Goal: Information Seeking & Learning: Learn about a topic

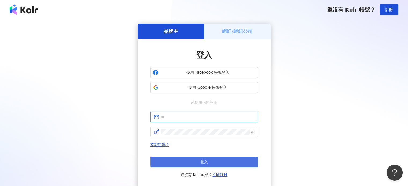
type input "**********"
click at [194, 157] on button "登入" at bounding box center [203, 162] width 107 height 11
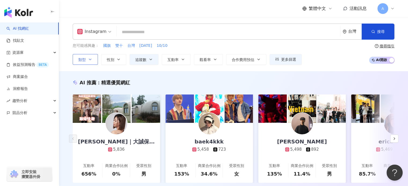
click at [82, 62] on span "類型" at bounding box center [82, 60] width 8 height 4
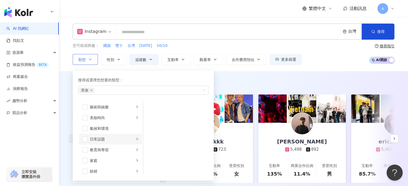
click at [92, 137] on div "日常話題" at bounding box center [112, 140] width 45 height 6
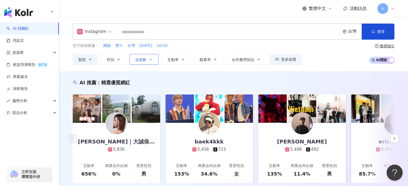
click at [144, 58] on span "追蹤數" at bounding box center [140, 60] width 11 height 4
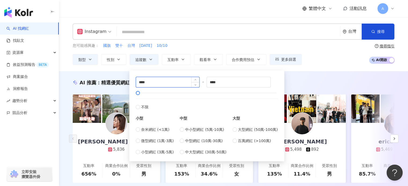
click at [164, 81] on input "****" at bounding box center [168, 82] width 64 height 10
type input "*"
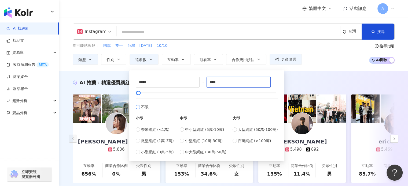
type input "****"
type input "*****"
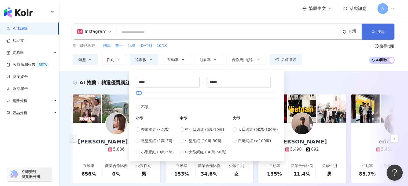
click at [380, 36] on button "搜尋" at bounding box center [378, 32] width 33 height 16
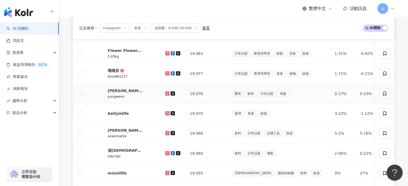
scroll to position [415, 0]
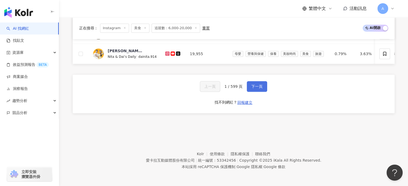
click at [259, 87] on span "下一頁" at bounding box center [256, 86] width 11 height 4
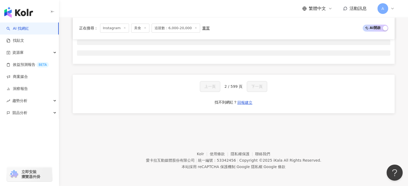
scroll to position [222, 0]
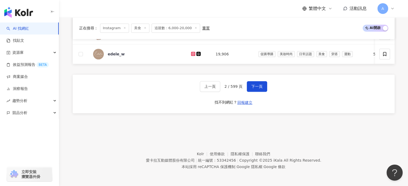
click at [144, 30] on span at bounding box center [145, 28] width 3 height 3
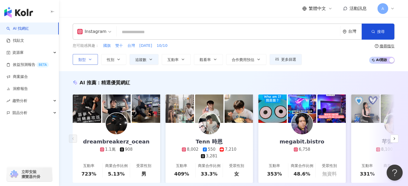
click at [80, 60] on span "類型" at bounding box center [82, 60] width 8 height 4
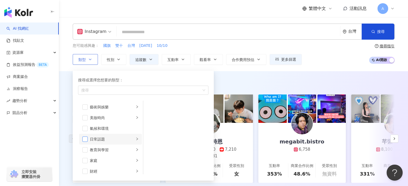
click at [86, 139] on span "button" at bounding box center [84, 139] width 5 height 5
click at [149, 58] on icon "button" at bounding box center [151, 59] width 4 height 4
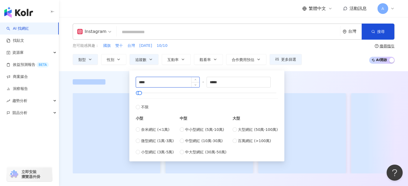
click at [170, 83] on input "****" at bounding box center [168, 82] width 64 height 10
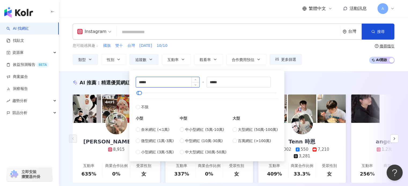
type input "*****"
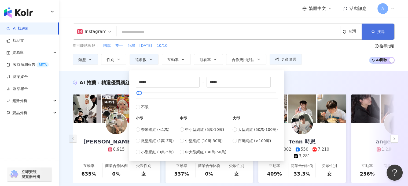
click at [374, 37] on button "搜尋" at bounding box center [378, 32] width 33 height 16
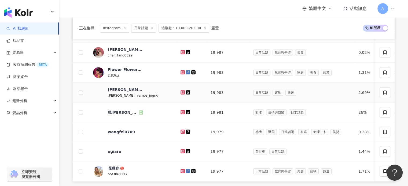
scroll to position [415, 0]
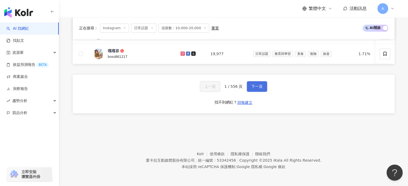
click at [249, 83] on button "下一頁" at bounding box center [257, 86] width 20 height 11
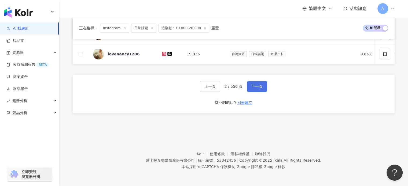
click at [255, 91] on button "下一頁" at bounding box center [257, 86] width 20 height 11
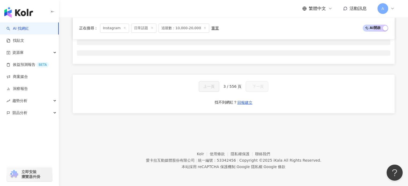
scroll to position [222, 0]
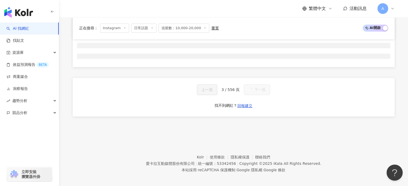
click at [255, 91] on button "下一頁" at bounding box center [257, 89] width 26 height 11
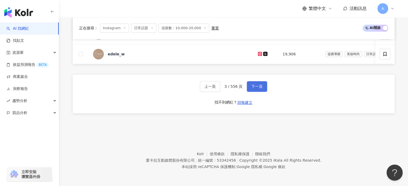
click at [255, 91] on button "下一頁" at bounding box center [257, 86] width 20 height 11
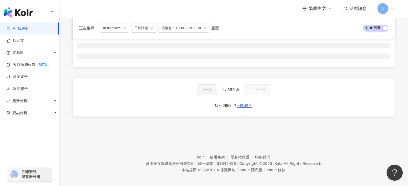
click at [54, 13] on icon "button" at bounding box center [52, 12] width 4 height 4
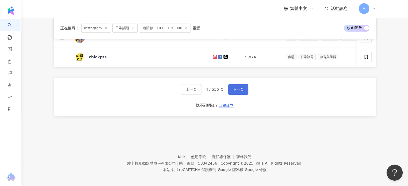
click at [237, 87] on span "下一頁" at bounding box center [238, 89] width 11 height 4
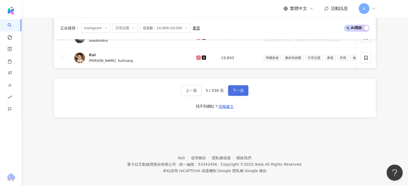
click at [239, 89] on span "下一頁" at bounding box center [238, 91] width 11 height 4
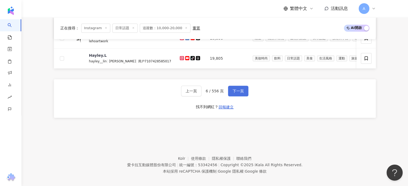
click at [239, 89] on span "下一頁" at bounding box center [238, 91] width 11 height 4
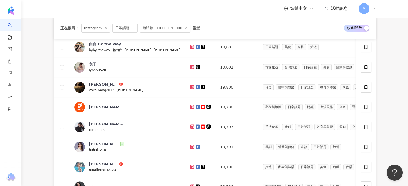
scroll to position [410, 0]
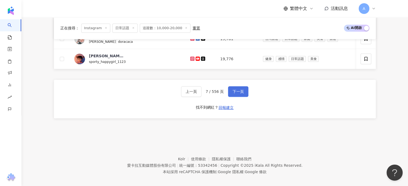
click at [240, 93] on span "下一頁" at bounding box center [238, 92] width 11 height 4
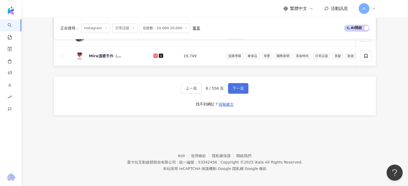
click at [240, 90] on span "下一頁" at bounding box center [238, 88] width 11 height 4
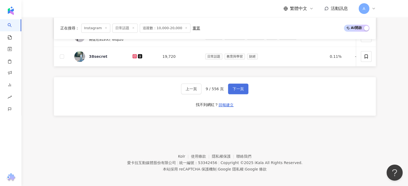
click at [240, 90] on span "下一頁" at bounding box center [238, 89] width 11 height 4
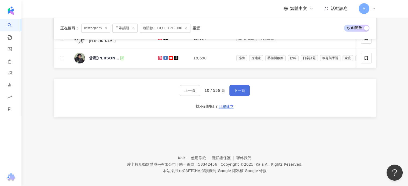
click at [240, 90] on span "下一頁" at bounding box center [239, 91] width 11 height 4
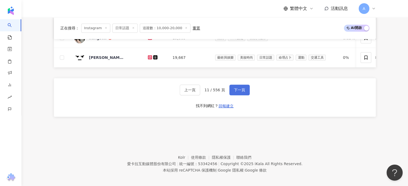
click at [240, 90] on span "下一頁" at bounding box center [239, 90] width 11 height 4
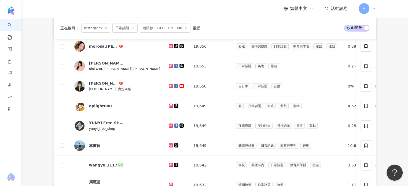
scroll to position [394, 0]
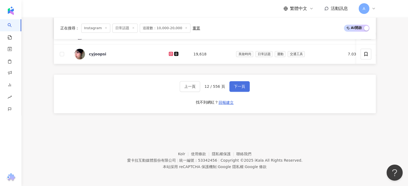
click at [240, 90] on button "下一頁" at bounding box center [239, 86] width 20 height 11
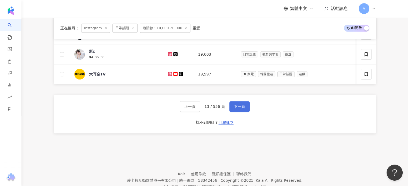
click at [242, 109] on span "下一頁" at bounding box center [239, 107] width 11 height 4
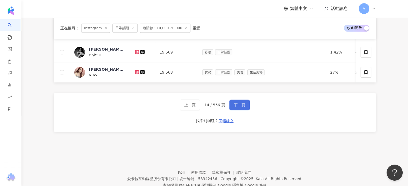
click at [240, 104] on span "下一頁" at bounding box center [239, 105] width 11 height 4
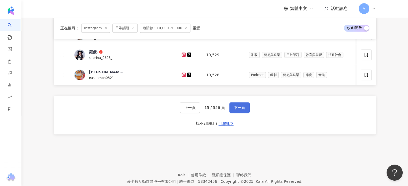
click at [235, 106] on span "下一頁" at bounding box center [239, 108] width 11 height 4
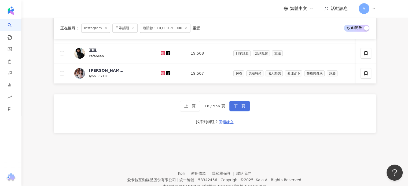
click at [236, 105] on span "下一頁" at bounding box center [239, 106] width 11 height 4
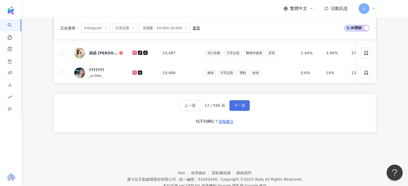
click at [240, 109] on button "下一頁" at bounding box center [239, 105] width 20 height 11
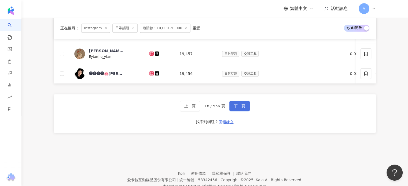
click at [233, 103] on button "下一頁" at bounding box center [239, 106] width 20 height 11
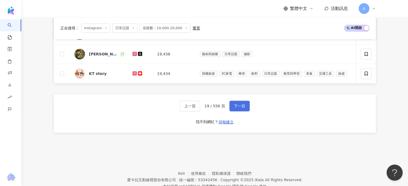
click at [233, 103] on button "下一頁" at bounding box center [239, 106] width 20 height 11
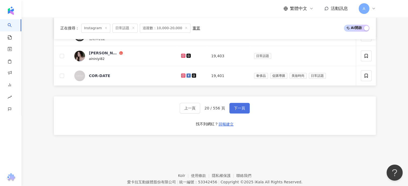
click at [234, 113] on button "下一頁" at bounding box center [239, 108] width 20 height 11
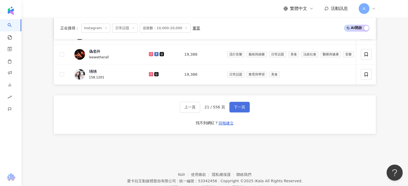
click at [241, 106] on span "下一頁" at bounding box center [239, 107] width 11 height 4
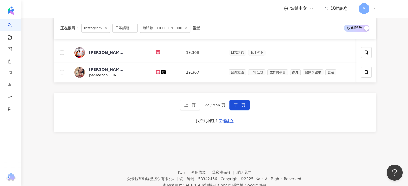
click at [241, 106] on span "下一頁" at bounding box center [239, 105] width 11 height 4
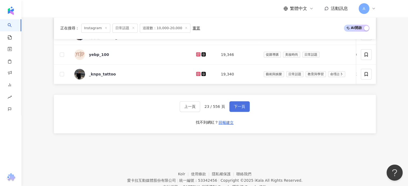
click at [240, 106] on span "下一頁" at bounding box center [239, 107] width 11 height 4
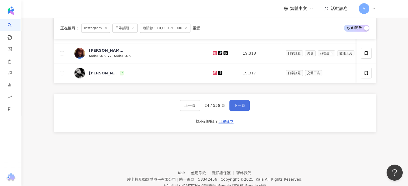
click at [240, 106] on span "下一頁" at bounding box center [239, 106] width 11 height 4
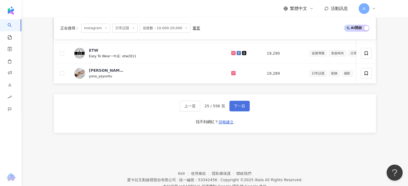
click at [240, 106] on span "下一頁" at bounding box center [239, 106] width 11 height 4
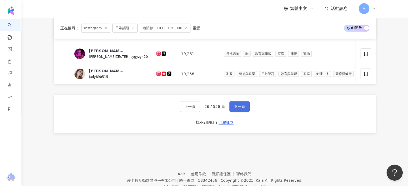
click at [240, 106] on span "下一頁" at bounding box center [239, 107] width 11 height 4
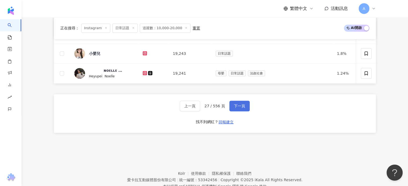
click at [240, 106] on span "下一頁" at bounding box center [239, 106] width 11 height 4
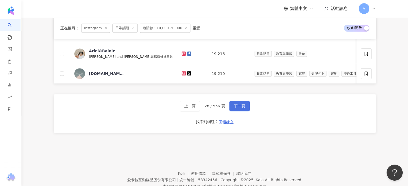
click at [243, 108] on span "下一頁" at bounding box center [239, 106] width 11 height 4
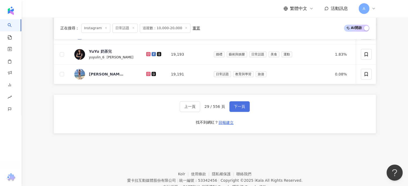
click at [242, 104] on button "下一頁" at bounding box center [239, 106] width 20 height 11
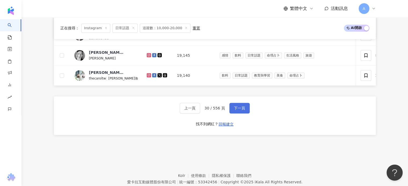
click at [242, 104] on button "下一頁" at bounding box center [239, 108] width 20 height 11
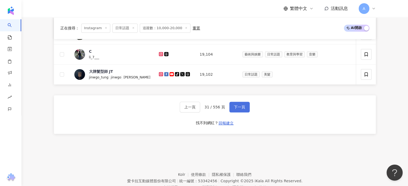
click at [242, 104] on button "下一頁" at bounding box center [239, 107] width 20 height 11
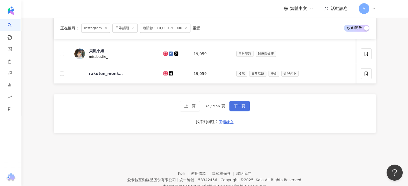
click at [242, 104] on span "下一頁" at bounding box center [239, 106] width 11 height 4
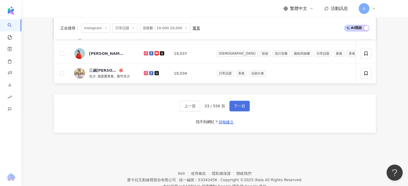
click at [242, 104] on span "下一頁" at bounding box center [239, 106] width 11 height 4
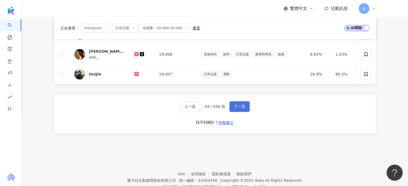
click at [239, 109] on span "下一頁" at bounding box center [239, 107] width 11 height 4
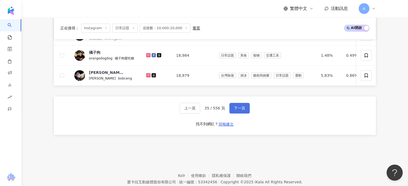
click at [239, 111] on span "下一頁" at bounding box center [239, 108] width 11 height 4
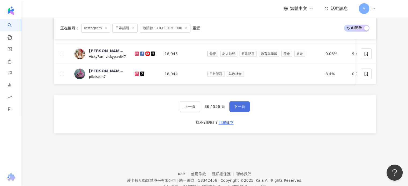
click at [239, 111] on button "下一頁" at bounding box center [239, 106] width 20 height 11
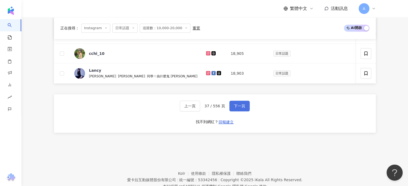
click at [239, 111] on button "下一頁" at bounding box center [239, 106] width 20 height 11
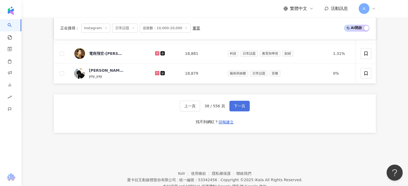
click at [239, 109] on button "下一頁" at bounding box center [239, 106] width 20 height 11
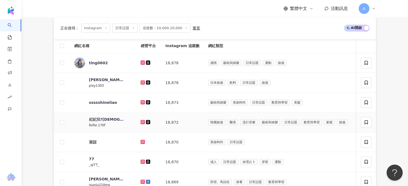
scroll to position [195, 0]
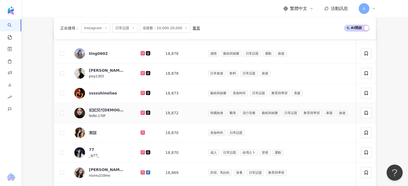
click at [96, 103] on td "妃妃兒?[DEMOGRAPHIC_DATA]/頌缽音療師/命理諮詢師 [PERSON_NAME].170f" at bounding box center [103, 113] width 67 height 20
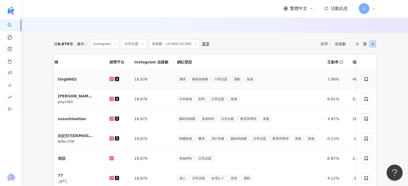
scroll to position [0, 0]
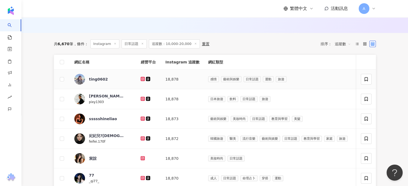
click at [141, 78] on icon at bounding box center [142, 79] width 3 height 3
click at [142, 98] on icon at bounding box center [142, 98] width 1 height 1
click at [142, 118] on icon at bounding box center [142, 118] width 1 height 1
click at [141, 137] on icon at bounding box center [143, 139] width 4 height 4
click at [142, 157] on icon at bounding box center [143, 158] width 2 height 2
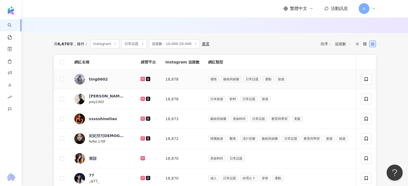
click at [141, 77] on icon at bounding box center [143, 79] width 4 height 4
click at [142, 78] on icon at bounding box center [143, 79] width 2 height 2
click at [141, 97] on icon at bounding box center [142, 98] width 3 height 3
click at [142, 118] on icon at bounding box center [142, 118] width 1 height 1
click at [141, 137] on icon at bounding box center [143, 139] width 4 height 4
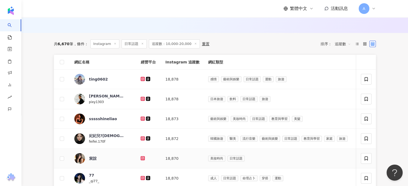
click at [142, 158] on icon at bounding box center [142, 158] width 1 height 1
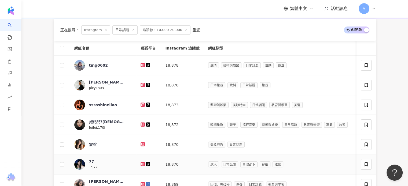
scroll to position [196, 0]
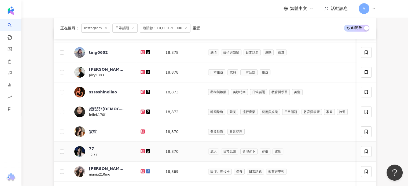
click at [141, 150] on icon at bounding box center [143, 151] width 4 height 4
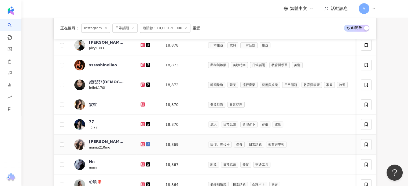
scroll to position [223, 0]
click at [142, 143] on icon at bounding box center [143, 144] width 2 height 2
click at [141, 163] on icon at bounding box center [142, 164] width 3 height 3
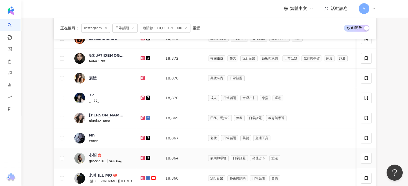
click at [141, 157] on icon at bounding box center [142, 158] width 3 height 3
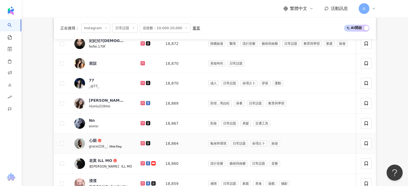
scroll to position [277, 0]
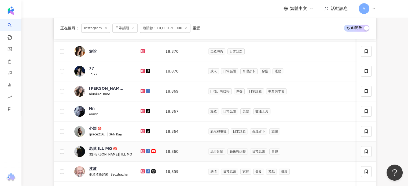
click at [142, 150] on icon at bounding box center [143, 151] width 2 height 2
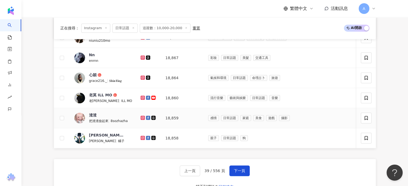
click at [141, 116] on icon at bounding box center [142, 117] width 3 height 3
click at [141, 137] on icon at bounding box center [142, 138] width 3 height 3
click at [243, 173] on span "下一頁" at bounding box center [239, 171] width 11 height 4
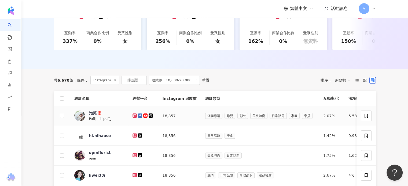
scroll to position [143, 0]
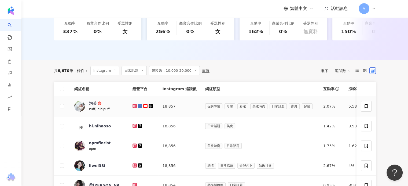
click at [134, 105] on icon at bounding box center [134, 106] width 2 height 2
click at [133, 125] on icon at bounding box center [134, 126] width 2 height 2
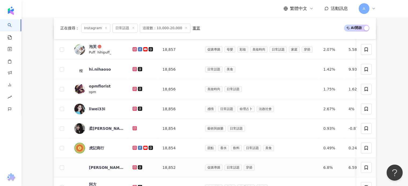
scroll to position [196, 0]
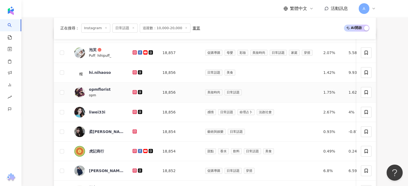
click at [134, 91] on link at bounding box center [135, 92] width 5 height 4
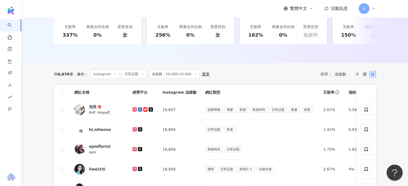
scroll to position [188, 0]
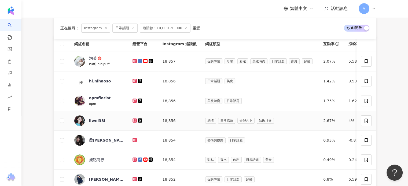
click at [134, 120] on icon at bounding box center [134, 120] width 1 height 1
click at [135, 139] on icon at bounding box center [134, 140] width 3 height 3
click at [133, 158] on icon at bounding box center [135, 160] width 4 height 4
click at [134, 178] on icon at bounding box center [134, 179] width 2 height 2
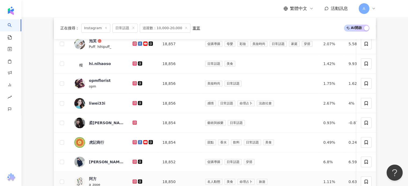
scroll to position [215, 0]
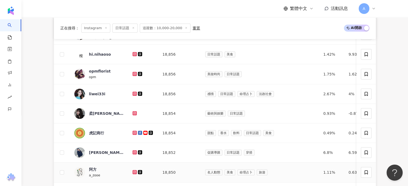
click at [135, 171] on icon at bounding box center [134, 172] width 2 height 2
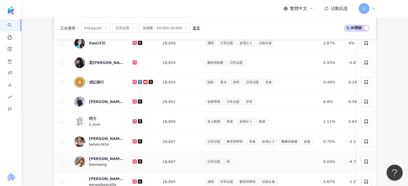
scroll to position [268, 0]
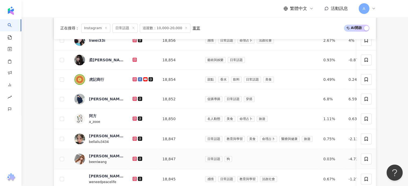
click at [134, 158] on icon at bounding box center [134, 159] width 2 height 2
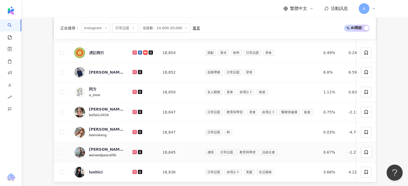
click at [133, 151] on icon at bounding box center [134, 152] width 2 height 2
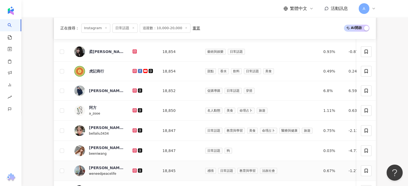
scroll to position [288, 0]
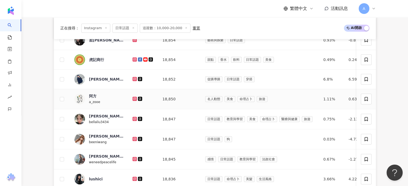
click at [134, 97] on icon at bounding box center [134, 98] width 3 height 3
click at [134, 118] on icon at bounding box center [134, 119] width 2 height 2
click at [134, 138] on icon at bounding box center [134, 139] width 3 height 3
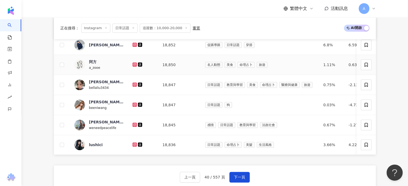
scroll to position [337, 0]
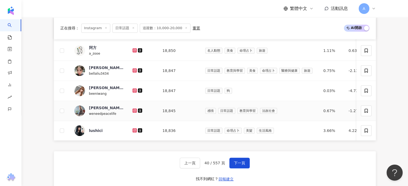
click at [134, 109] on icon at bounding box center [134, 110] width 2 height 2
click at [135, 129] on icon at bounding box center [134, 130] width 3 height 3
click at [234, 168] on button "下一頁" at bounding box center [239, 163] width 20 height 11
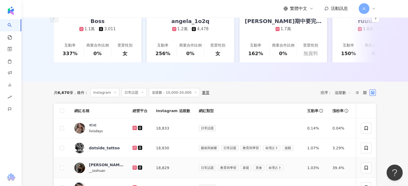
scroll to position [120, 0]
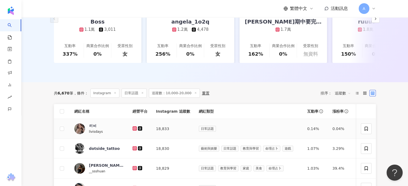
click at [134, 127] on icon at bounding box center [134, 128] width 2 height 2
click at [134, 148] on link at bounding box center [135, 149] width 5 height 4
click at [134, 167] on icon at bounding box center [134, 168] width 2 height 2
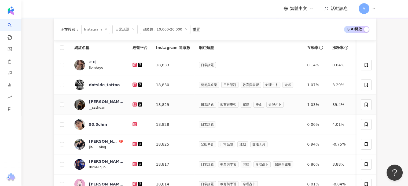
scroll to position [221, 0]
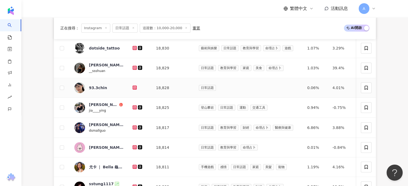
click at [136, 86] on link at bounding box center [135, 88] width 5 height 4
drag, startPoint x: 52, startPoint y: 75, endPoint x: 62, endPoint y: 60, distance: 17.8
click at [52, 75] on div "正在搜尋 ： Instagram 日常話題 追蹤數：10,000-20,000 重置 AI 開啟 AI 關閉 網紅名稱 經營平台 Instagram 追蹤數 …" at bounding box center [214, 151] width 343 height 338
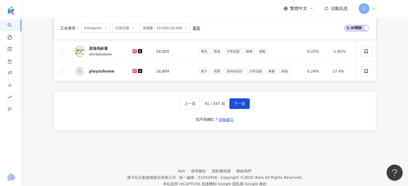
scroll to position [408, 0]
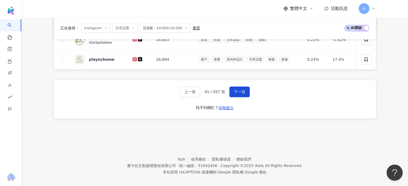
click at [158, 141] on footer "Kolr 使用條款 隱私權保護 聯絡我們 愛[PERSON_NAME]互動媒體股份有限公司 | 統一編號：53342456 | Copyright © 202…" at bounding box center [214, 162] width 387 height 60
click at [89, 95] on div "上一頁 41 / 557 頁 下一頁 找不到網紅？ 回報建立" at bounding box center [215, 99] width 322 height 39
